Goal: Use online tool/utility

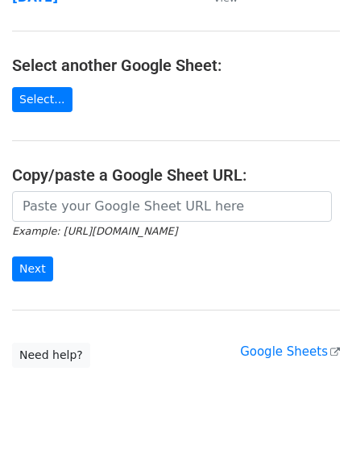
scroll to position [280, 0]
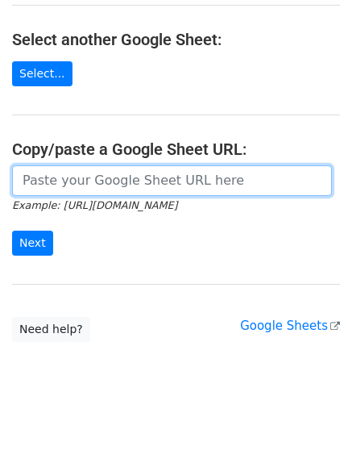
drag, startPoint x: 115, startPoint y: 185, endPoint x: 88, endPoint y: 208, distance: 35.5
click at [115, 185] on input "url" at bounding box center [172, 180] width 320 height 31
paste input "https://docs.google.com/spreadsheets/d/1CWf83RbrJ61N3OTPlM2k7vvg-9xACI-eR-coqCY…"
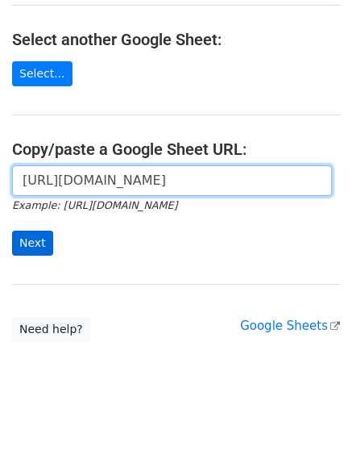
scroll to position [0, 349]
type input "https://docs.google.com/spreadsheets/d/1CWf83RbrJ61N3OTPlM2k7vvg-9xACI-eR-coqCY…"
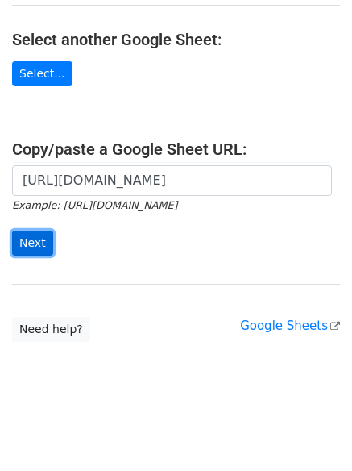
click at [36, 242] on input "Next" at bounding box center [32, 243] width 41 height 25
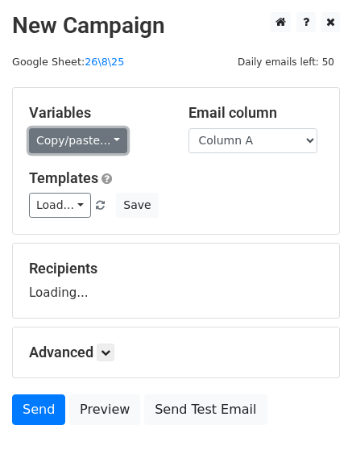
click at [95, 147] on link "Copy/paste..." at bounding box center [78, 140] width 98 height 25
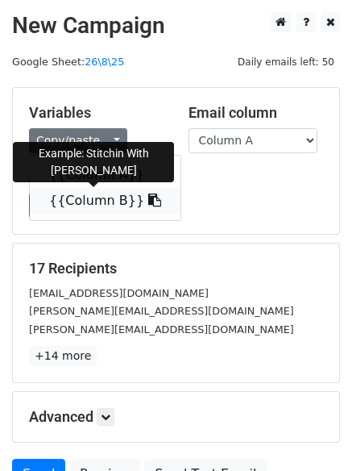
click at [93, 195] on link "{{Column B}}" at bounding box center [105, 201] width 151 height 26
